Goal: Check status: Check status

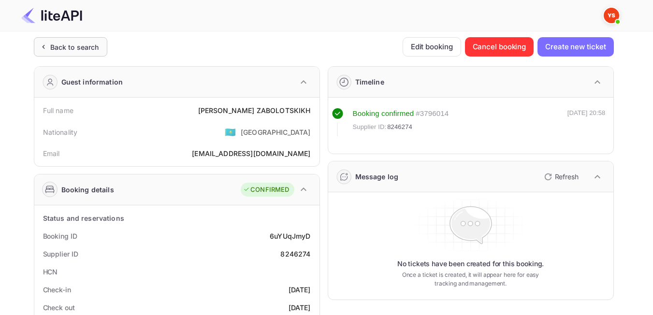
click at [69, 49] on div "Back to search" at bounding box center [74, 47] width 49 height 10
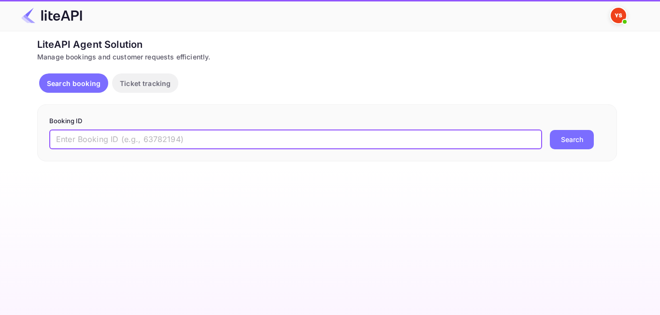
paste input "8962555"
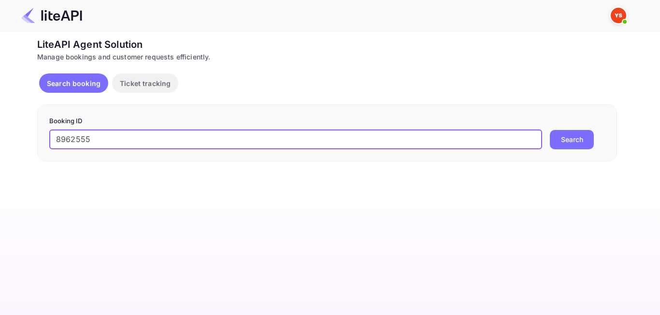
type input "8962555"
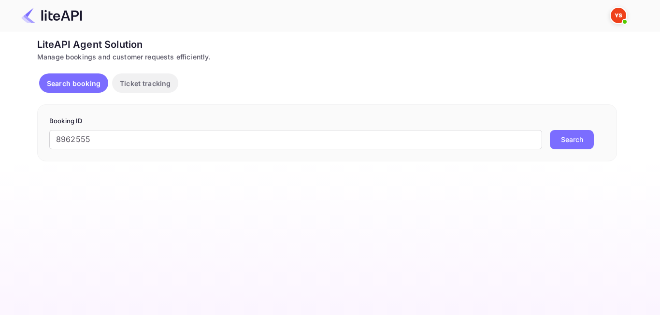
click at [589, 132] on button "Search" at bounding box center [572, 139] width 44 height 19
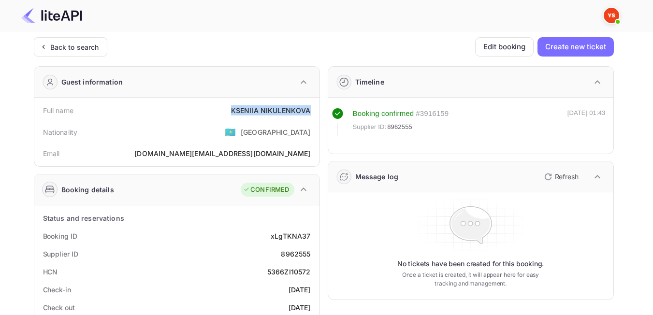
drag, startPoint x: 220, startPoint y: 115, endPoint x: 312, endPoint y: 112, distance: 91.8
click at [312, 112] on div "Full name [PERSON_NAME]" at bounding box center [176, 110] width 277 height 18
click at [242, 247] on div "Supplier ID 8962555" at bounding box center [176, 254] width 277 height 18
click at [91, 56] on div "Back to search" at bounding box center [70, 46] width 73 height 19
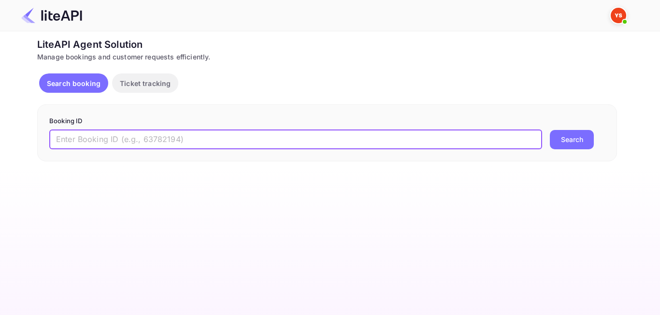
paste input "8906555"
type input "8906555"
click at [576, 142] on button "Search" at bounding box center [572, 139] width 44 height 19
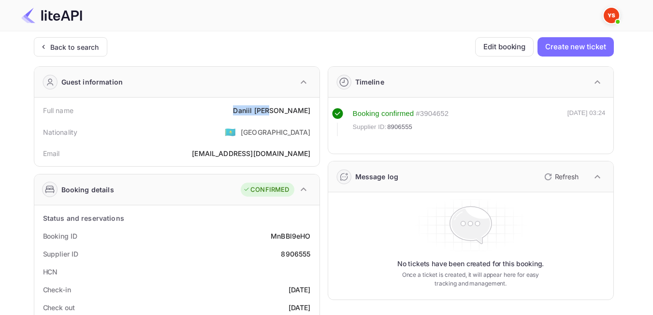
drag, startPoint x: 296, startPoint y: 109, endPoint x: 308, endPoint y: 107, distance: 12.2
click at [308, 107] on div "Full name [PERSON_NAME]" at bounding box center [176, 110] width 277 height 18
click at [245, 129] on div "Nationality 🇰🇿 [DEMOGRAPHIC_DATA]" at bounding box center [176, 131] width 277 height 25
click at [69, 50] on div "Back to search" at bounding box center [74, 47] width 49 height 10
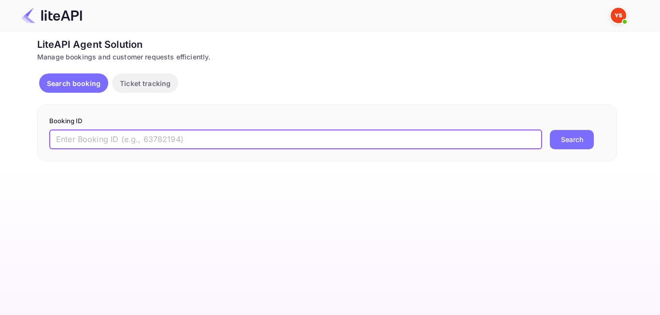
paste input "8204962"
type input "8204962"
click at [567, 138] on button "Search" at bounding box center [572, 139] width 44 height 19
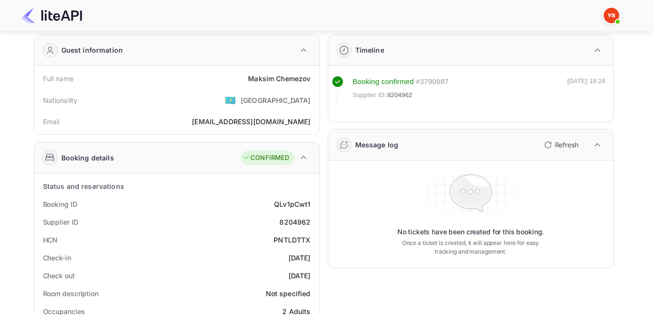
scroll to position [48, 0]
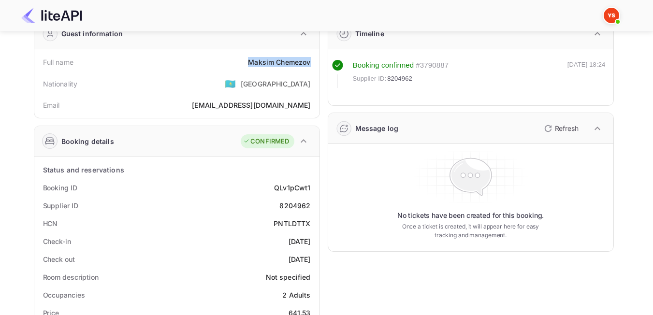
drag, startPoint x: 243, startPoint y: 61, endPoint x: 313, endPoint y: 59, distance: 70.1
click at [313, 59] on div "Full name [PERSON_NAME]" at bounding box center [176, 62] width 277 height 18
click at [218, 241] on div "Check-in [DATE]" at bounding box center [176, 241] width 277 height 18
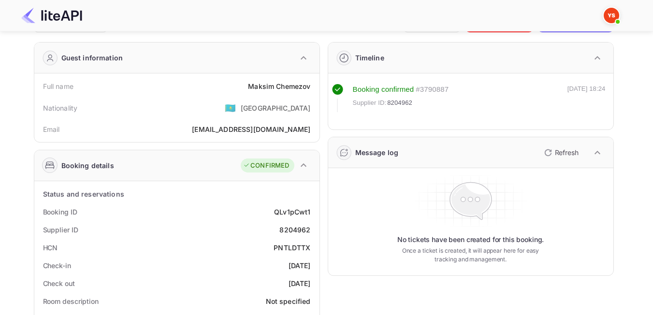
scroll to position [0, 0]
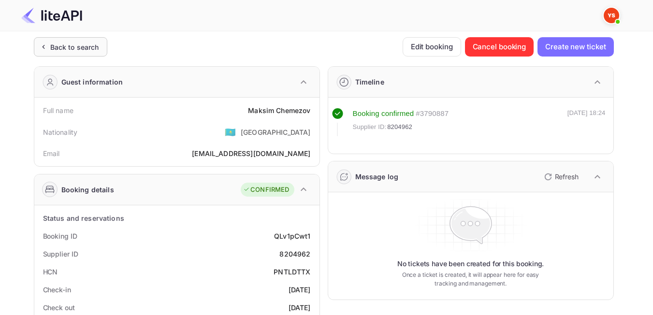
click at [70, 42] on div "Back to search" at bounding box center [74, 47] width 49 height 10
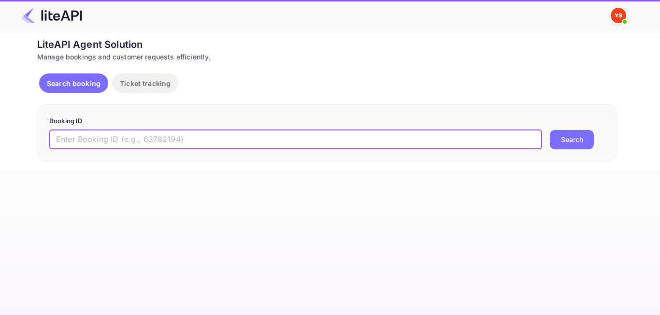
paste input "8204962"
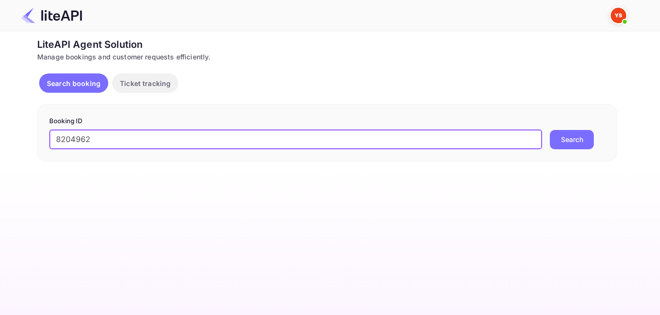
click at [59, 139] on input "8204962" at bounding box center [295, 139] width 493 height 19
type input "8204962"
click at [550, 130] on button "Search" at bounding box center [572, 139] width 44 height 19
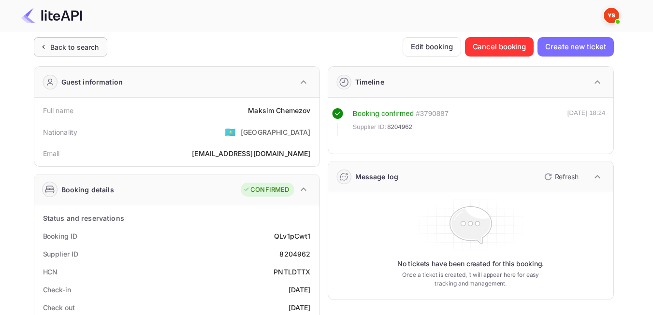
click at [70, 46] on div "Back to search" at bounding box center [74, 47] width 49 height 10
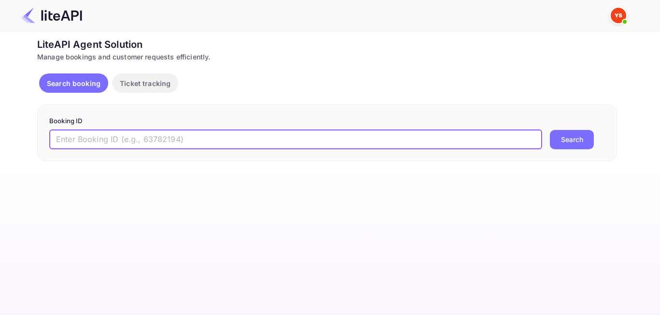
paste input "9072597"
type input "9072597"
click at [580, 136] on button "Search" at bounding box center [572, 139] width 44 height 19
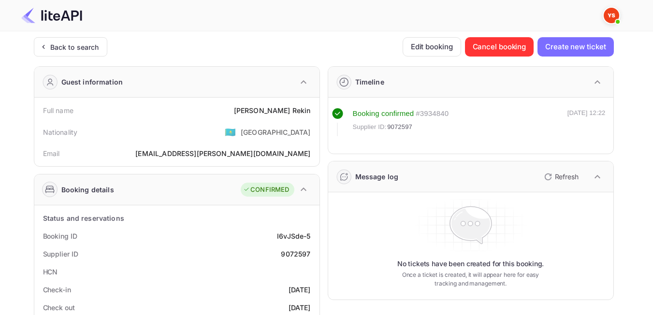
scroll to position [48, 0]
